Goal: Task Accomplishment & Management: Use online tool/utility

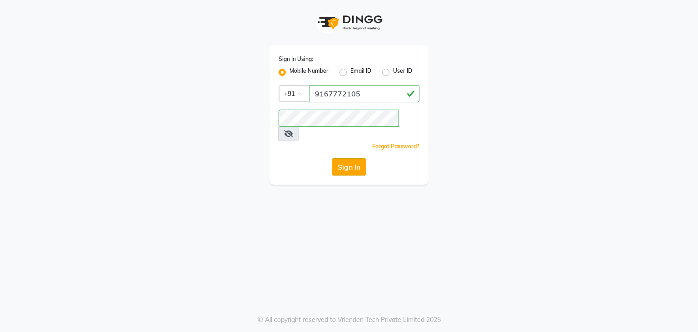
click at [347, 158] on button "Sign In" at bounding box center [349, 166] width 35 height 17
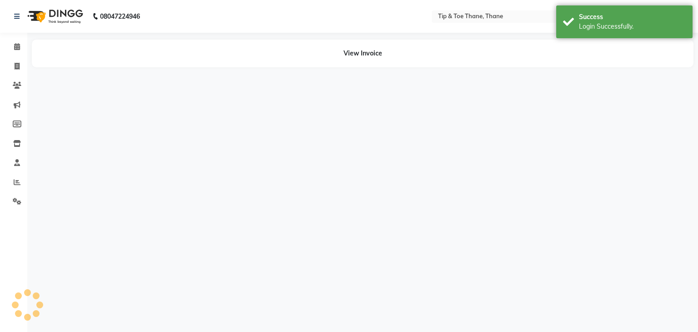
select select "en"
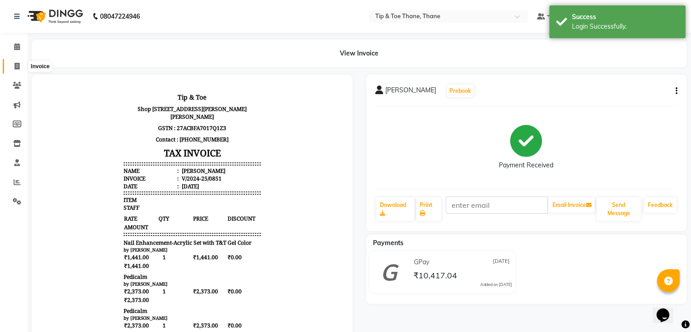
click at [16, 68] on icon at bounding box center [17, 66] width 5 height 7
select select "5603"
select select "service"
